Goal: Find specific page/section: Find specific page/section

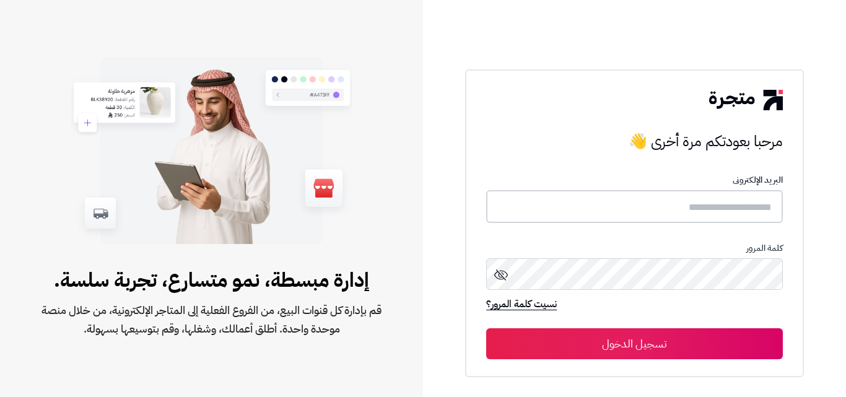
type input "**********"
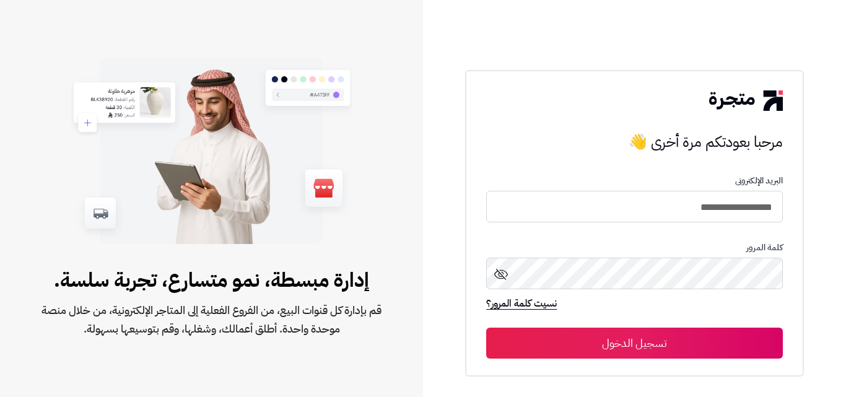
click at [601, 336] on button "تسجيل الدخول" at bounding box center [634, 343] width 296 height 31
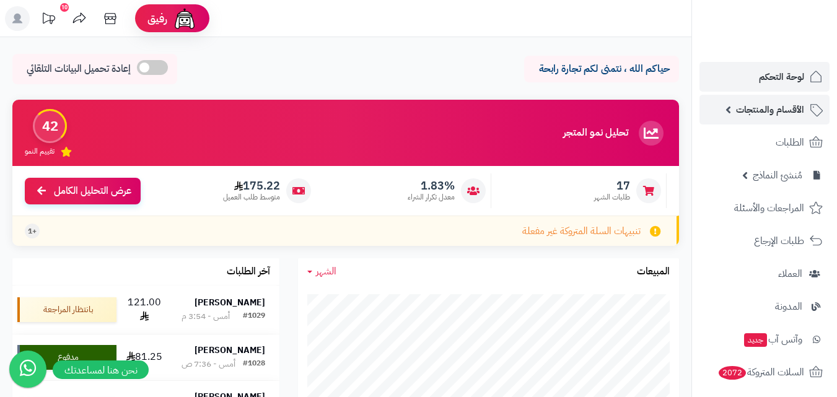
click at [746, 108] on span "الأقسام والمنتجات" at bounding box center [770, 109] width 68 height 17
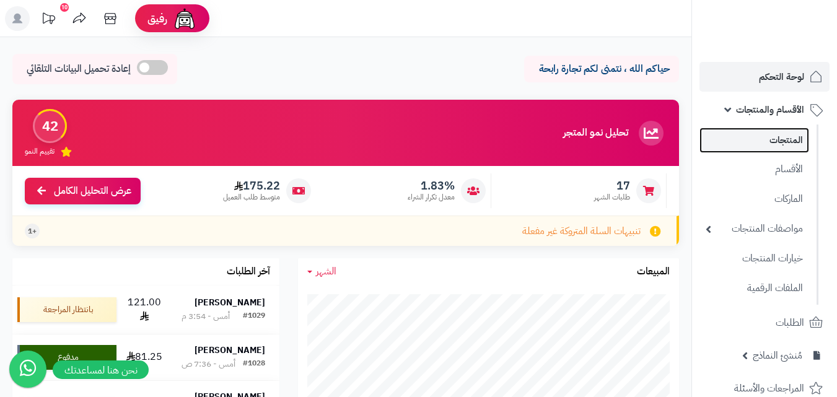
click at [767, 139] on link "المنتجات" at bounding box center [754, 140] width 110 height 25
